Goal: Information Seeking & Learning: Learn about a topic

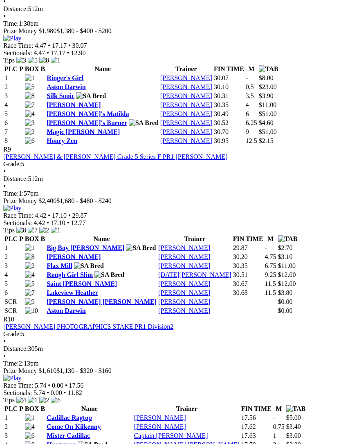
scroll to position [1555, 0]
click at [21, 42] on img at bounding box center [12, 38] width 18 height 7
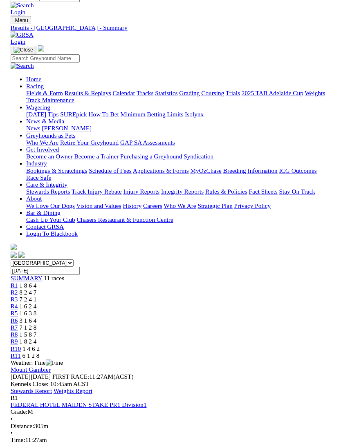
scroll to position [1555, 0]
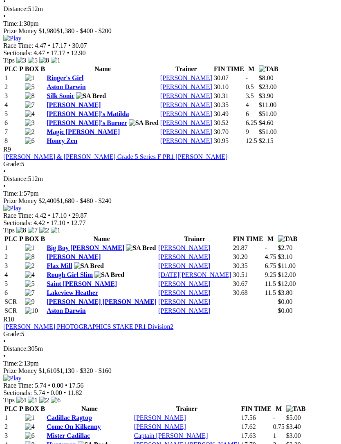
click at [77, 144] on link "Honey Zen" at bounding box center [62, 140] width 31 height 7
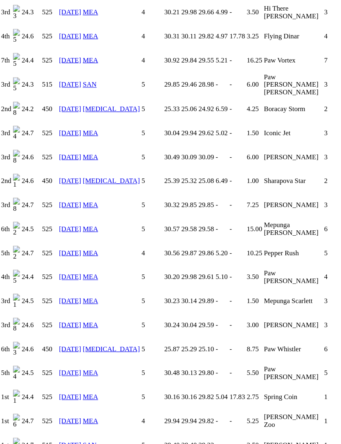
scroll to position [1089, 0]
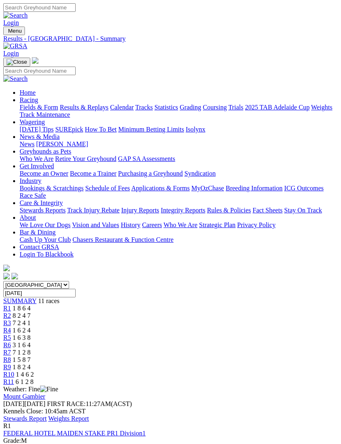
click at [47, 415] on link "Stewards Report" at bounding box center [24, 418] width 43 height 7
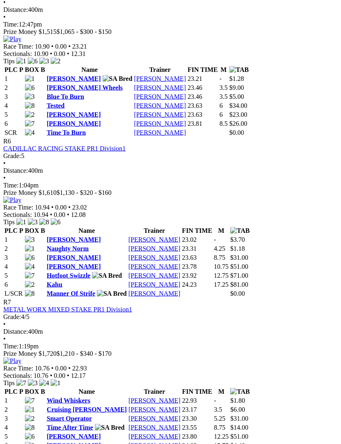
scroll to position [1072, 0]
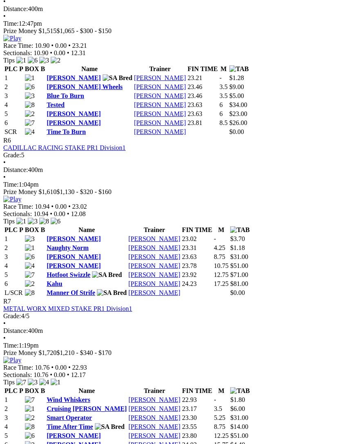
click at [87, 289] on link "Manner Of Strife" at bounding box center [71, 292] width 49 height 7
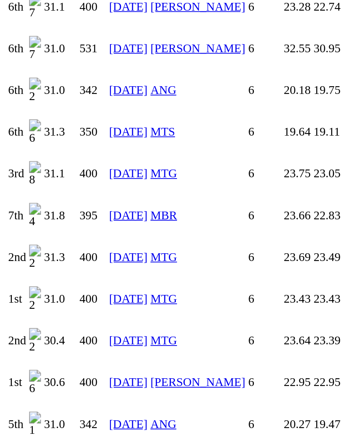
scroll to position [695, 0]
